Goal: Obtain resource: Obtain resource

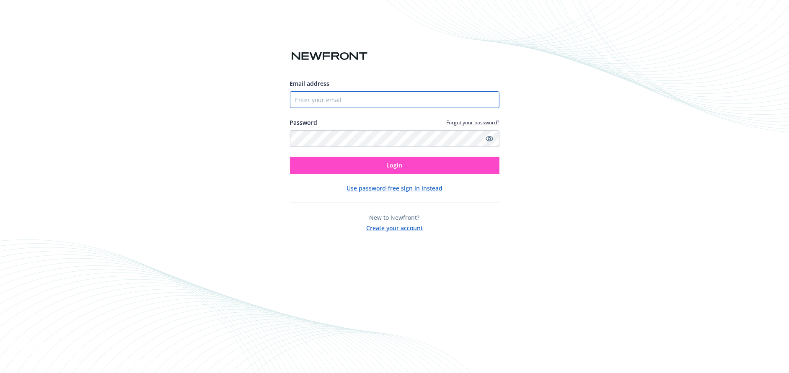
type input "[EMAIL_ADDRESS][DOMAIN_NAME]"
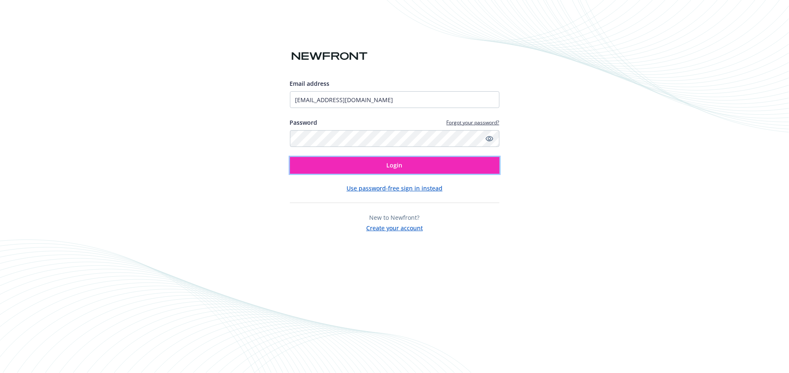
drag, startPoint x: 321, startPoint y: 168, endPoint x: 191, endPoint y: 126, distance: 136.2
click at [319, 167] on button "Login" at bounding box center [394, 165] width 209 height 17
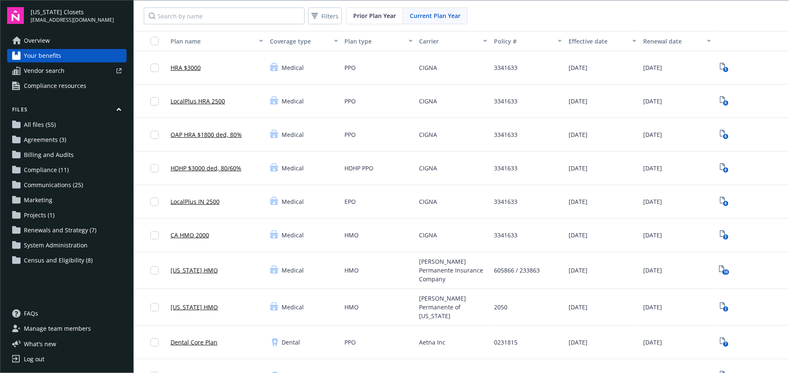
click at [54, 54] on span "Your benefits" at bounding box center [42, 55] width 37 height 13
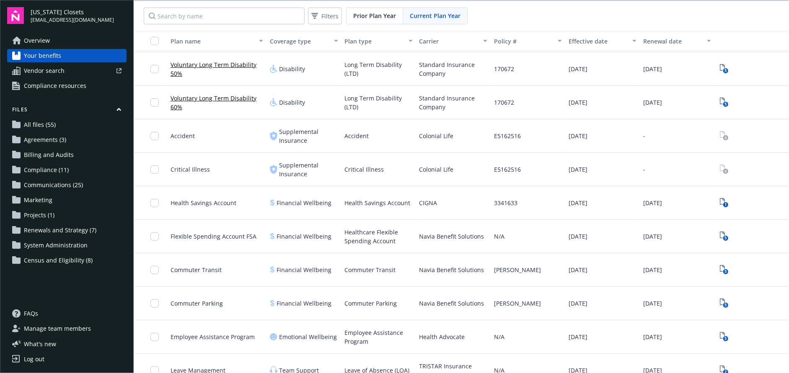
scroll to position [615, 0]
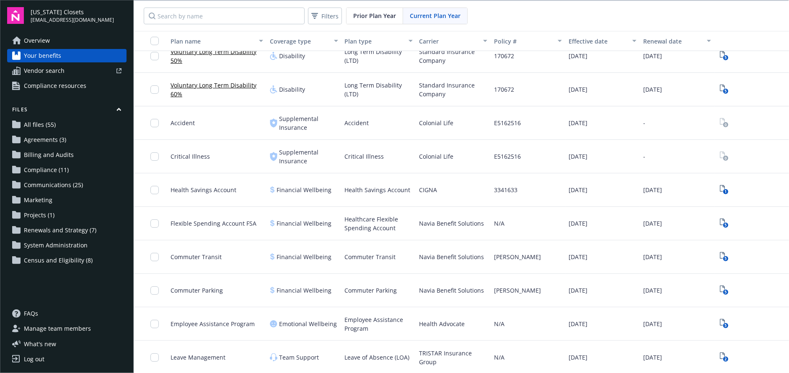
click at [59, 83] on span "Compliance resources" at bounding box center [55, 85] width 62 height 13
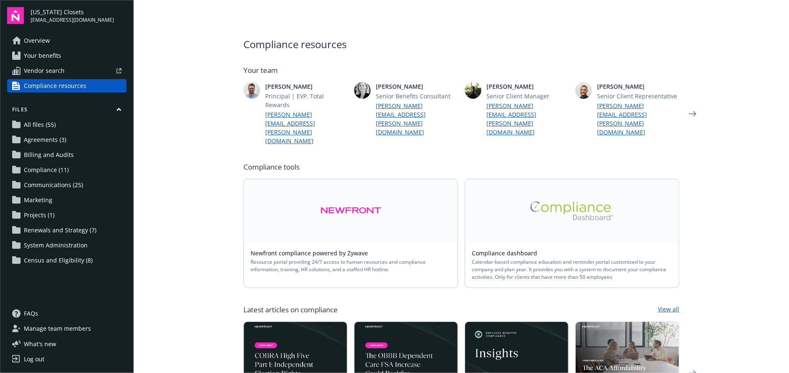
click at [43, 124] on span "All files (55)" at bounding box center [40, 124] width 32 height 13
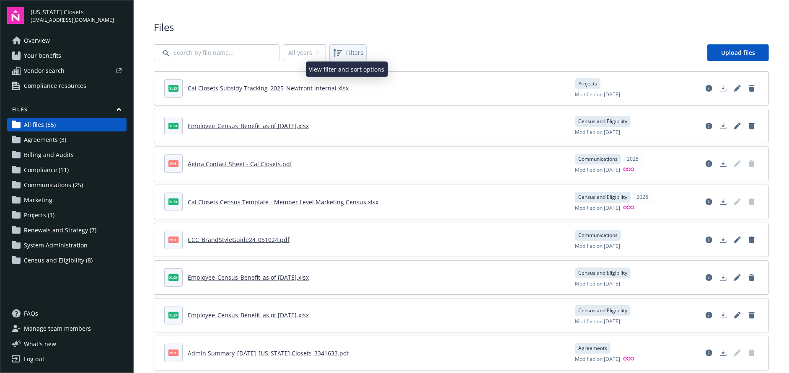
click at [353, 54] on span "Filters" at bounding box center [354, 52] width 17 height 9
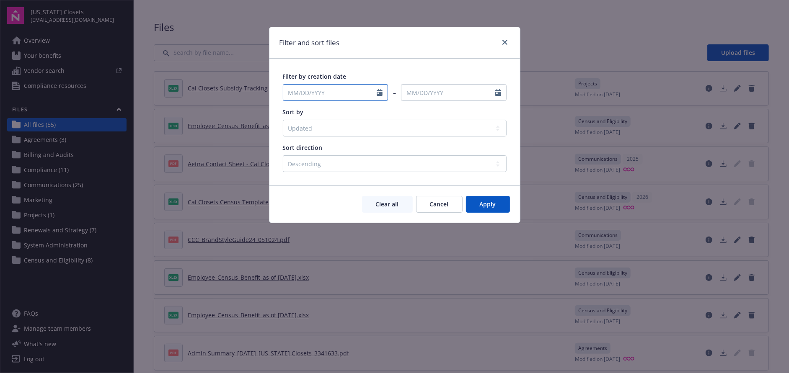
click at [377, 95] on icon "Calendar" at bounding box center [380, 92] width 6 height 7
click at [292, 113] on icon "button" at bounding box center [291, 112] width 5 height 5
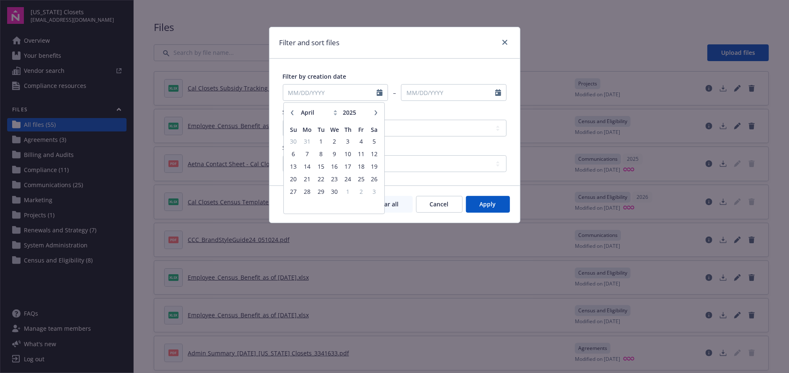
click at [292, 113] on icon "button" at bounding box center [291, 112] width 5 height 5
select select "12"
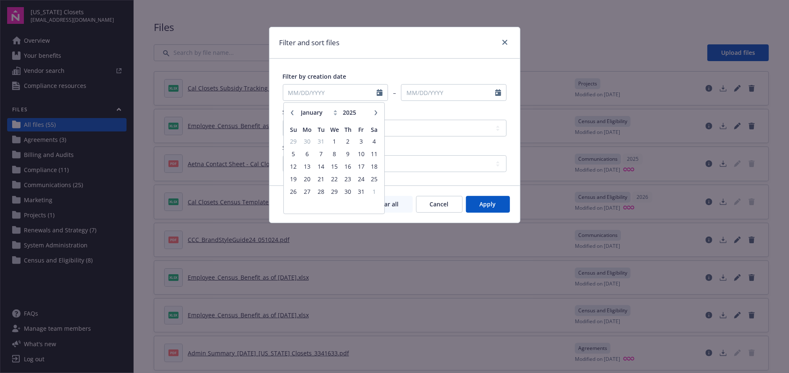
type input "2024"
click at [294, 136] on span "1" at bounding box center [293, 141] width 11 height 10
type input "12/01/2024"
select select "8"
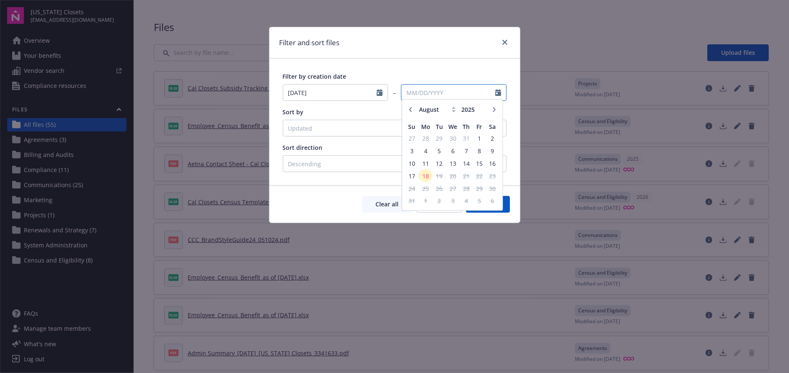
click at [478, 96] on input "text" at bounding box center [448, 93] width 94 height 16
click at [427, 179] on span "18" at bounding box center [425, 179] width 13 height 10
type input "08/18/2025"
click at [495, 208] on button "Apply" at bounding box center [488, 204] width 44 height 17
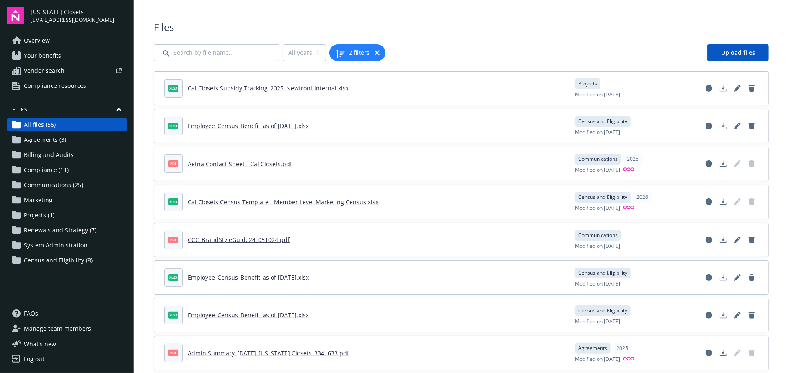
click at [41, 140] on span "Agreements (3)" at bounding box center [45, 139] width 42 height 13
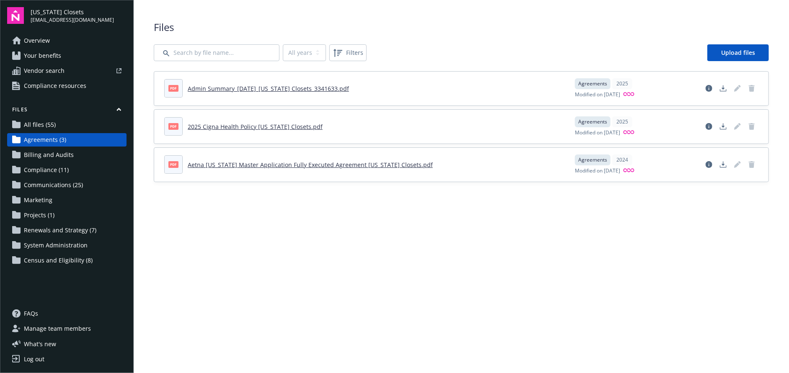
click at [45, 156] on span "Billing and Audits" at bounding box center [49, 154] width 50 height 13
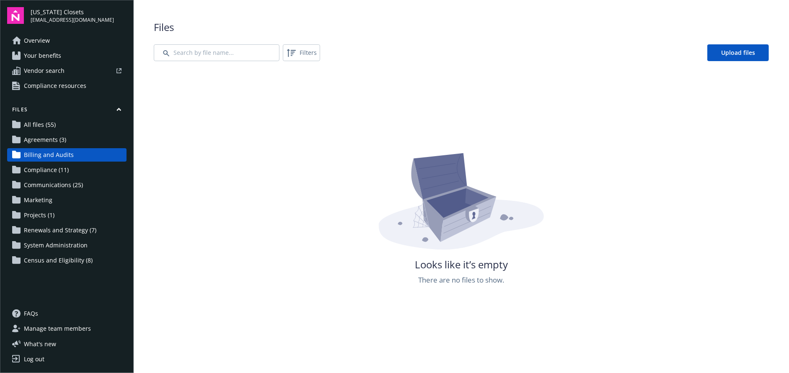
click at [49, 168] on span "Compliance (11)" at bounding box center [46, 169] width 45 height 13
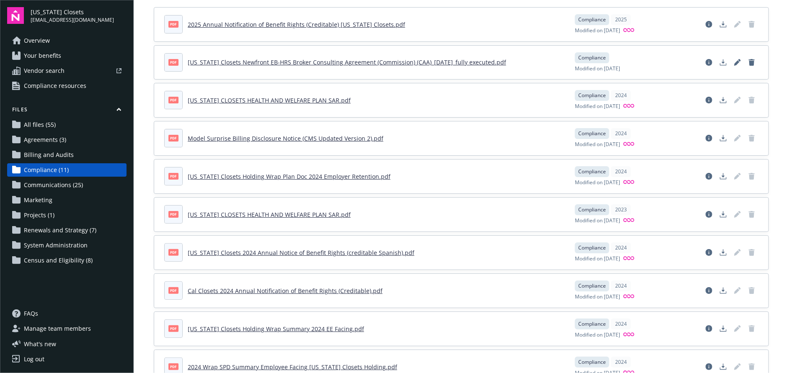
scroll to position [133, 0]
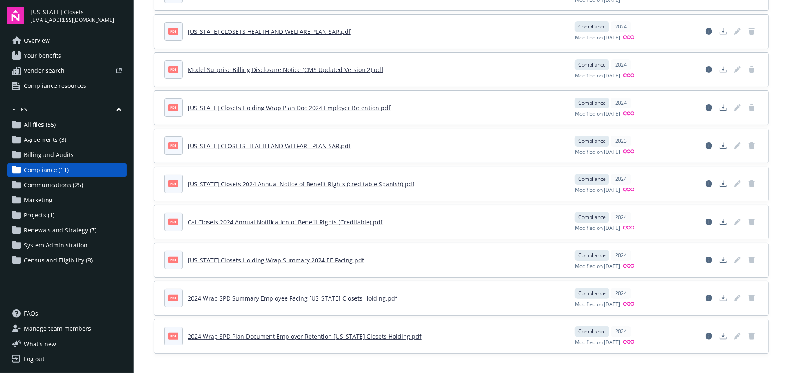
click at [49, 184] on span "Communications (25)" at bounding box center [53, 184] width 59 height 13
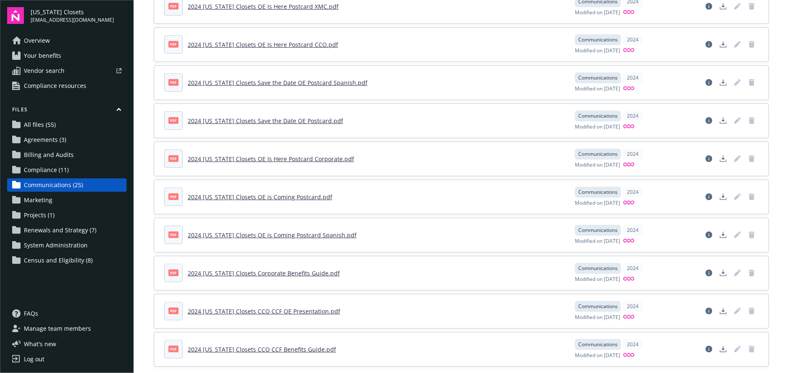
scroll to position [663, 0]
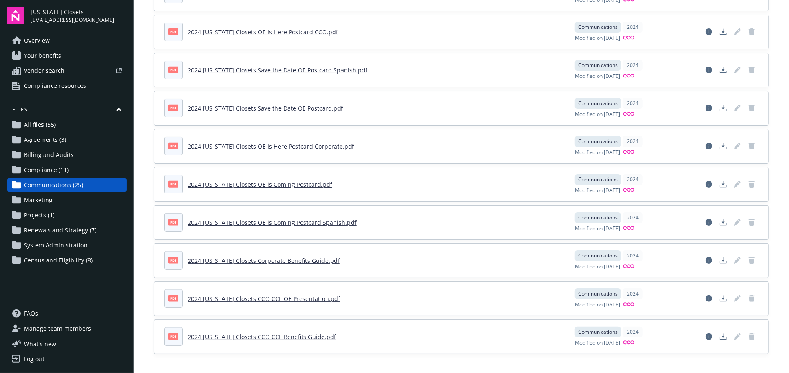
click at [44, 210] on span "Projects (1)" at bounding box center [39, 215] width 31 height 13
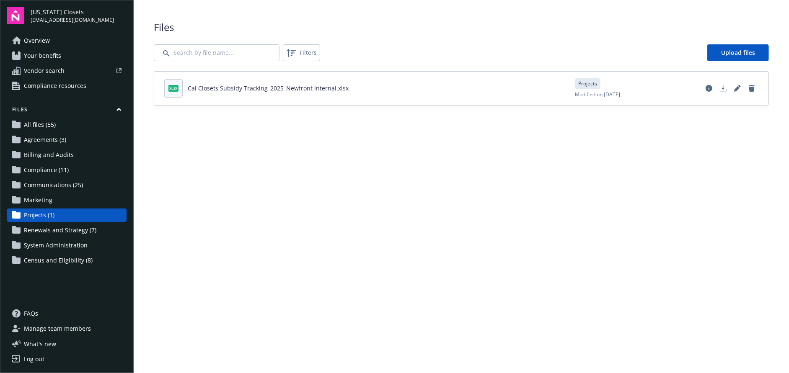
click at [281, 90] on link "Cal Closets Subsidy Tracking_2025_Newfront internal.xlsx" at bounding box center [268, 88] width 161 height 8
click at [43, 230] on span "Renewals and Strategy (7)" at bounding box center [60, 230] width 72 height 13
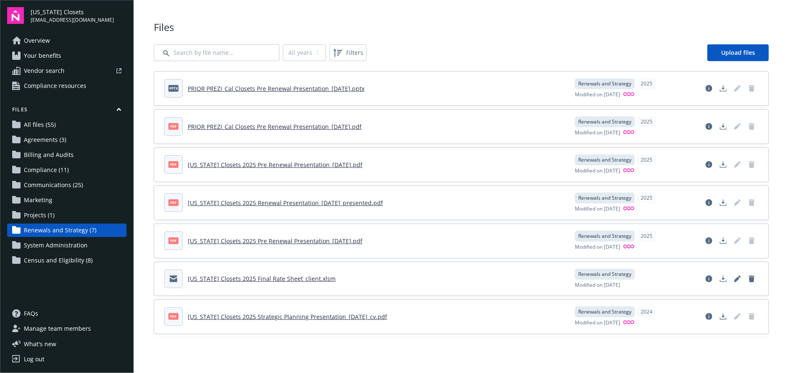
click at [52, 246] on span "System Administration" at bounding box center [56, 245] width 64 height 13
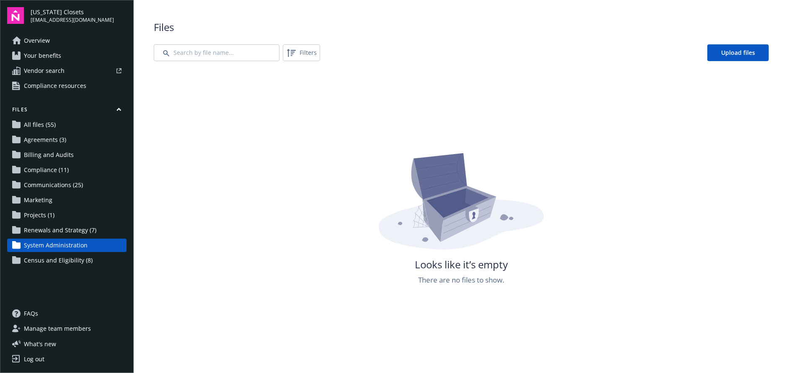
click at [44, 258] on span "Census and Eligibility (8)" at bounding box center [58, 260] width 69 height 13
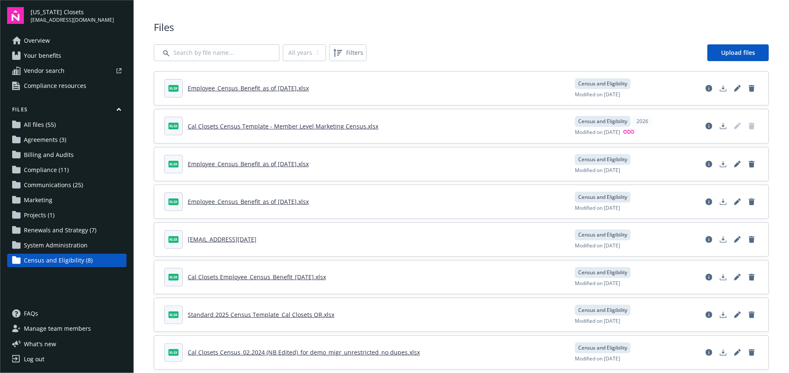
scroll to position [16, 0]
